Goal: Task Accomplishment & Management: Use online tool/utility

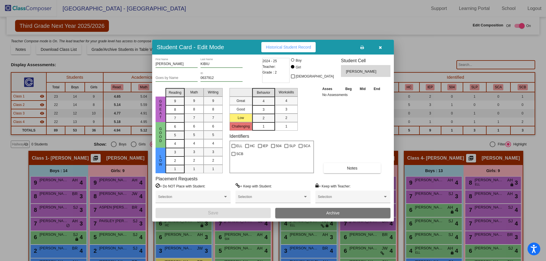
scroll to position [114, 0]
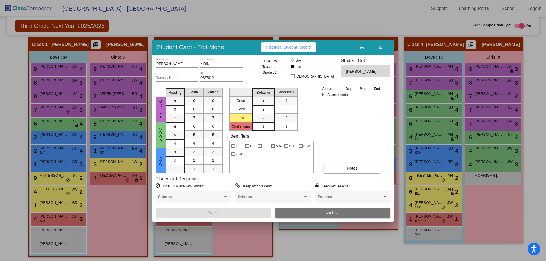
click at [317, 249] on div at bounding box center [273, 130] width 546 height 261
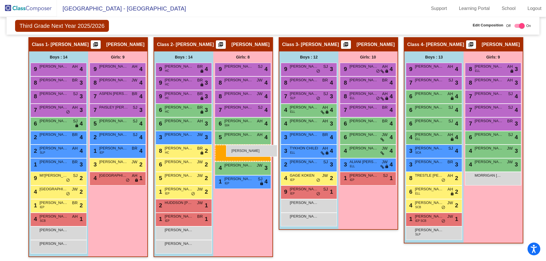
drag, startPoint x: 374, startPoint y: 195, endPoint x: 226, endPoint y: 145, distance: 155.7
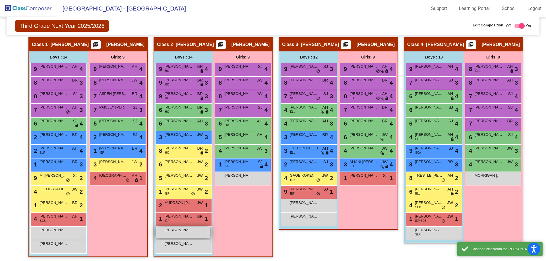
click at [180, 231] on span "[PERSON_NAME]" at bounding box center [179, 230] width 28 height 6
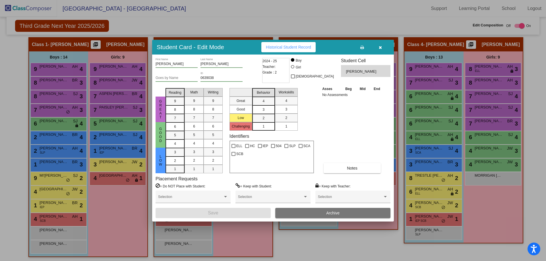
click at [238, 241] on div at bounding box center [273, 130] width 546 height 261
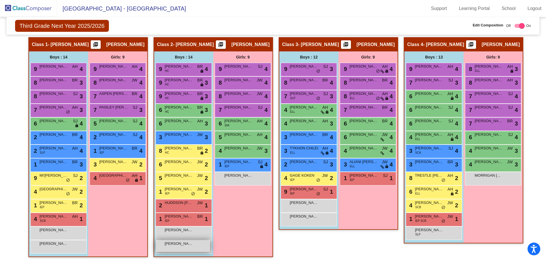
click at [186, 245] on span "[PERSON_NAME]" at bounding box center [179, 244] width 28 height 6
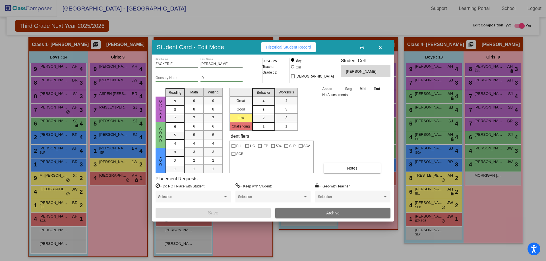
click at [254, 242] on div at bounding box center [273, 130] width 546 height 261
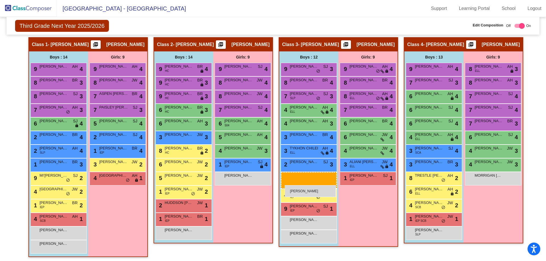
drag, startPoint x: 196, startPoint y: 250, endPoint x: 285, endPoint y: 185, distance: 109.9
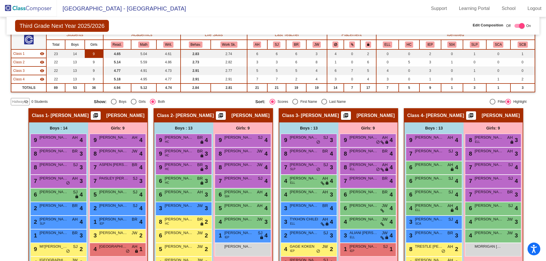
scroll to position [0, 0]
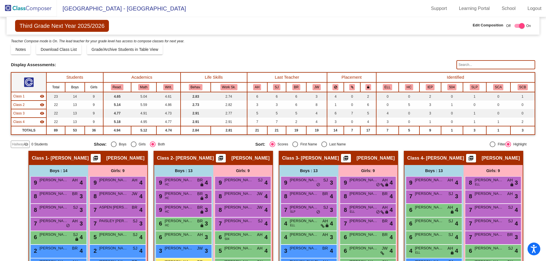
click at [29, 5] on img at bounding box center [28, 8] width 57 height 17
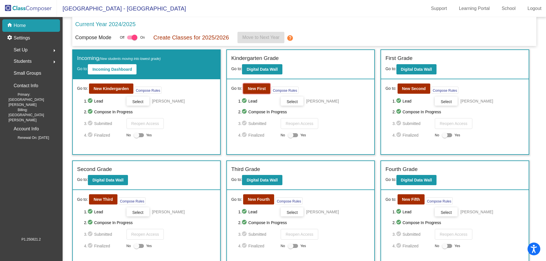
drag, startPoint x: 248, startPoint y: 90, endPoint x: 183, endPoint y: 97, distance: 66.0
click at [214, 97] on div "Incoming (New students moving into lowest grade) Go to: Incoming Dashboard Go t…" at bounding box center [304, 175] width 464 height 253
click at [117, 87] on b "New Kindergarden" at bounding box center [111, 88] width 35 height 5
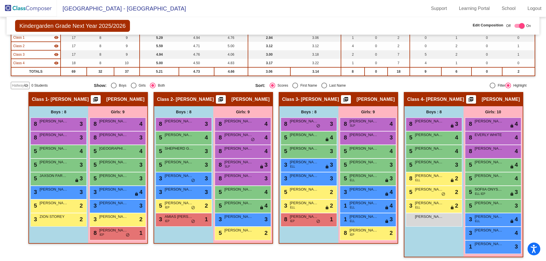
scroll to position [61, 0]
